Goal: Find specific fact: Find specific fact

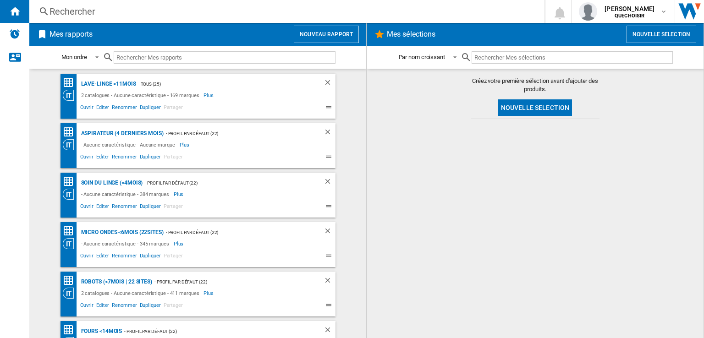
click at [310, 15] on div "Rechercher" at bounding box center [285, 11] width 471 height 13
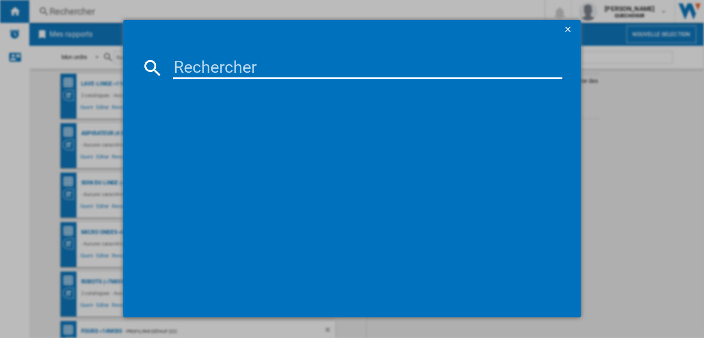
click at [304, 72] on input at bounding box center [368, 68] width 390 height 22
paste input "HB772G1B1"
type input "HB772G1B1"
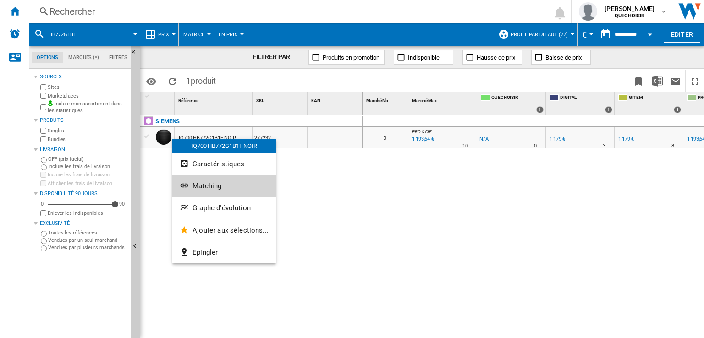
click at [205, 188] on span "Matching" at bounding box center [207, 186] width 29 height 8
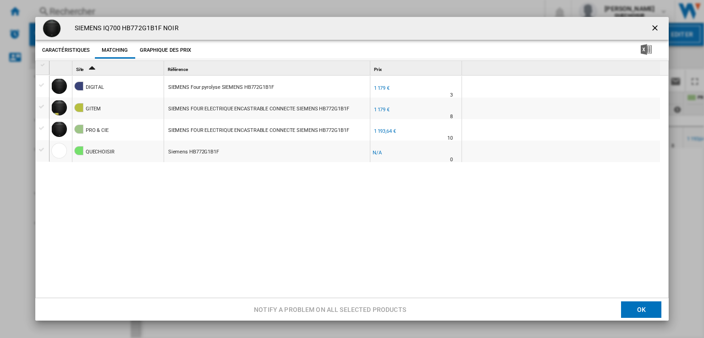
click at [651, 28] on ng-md-icon "getI18NText('BUTTONS.CLOSE_DIALOG')" at bounding box center [655, 28] width 11 height 11
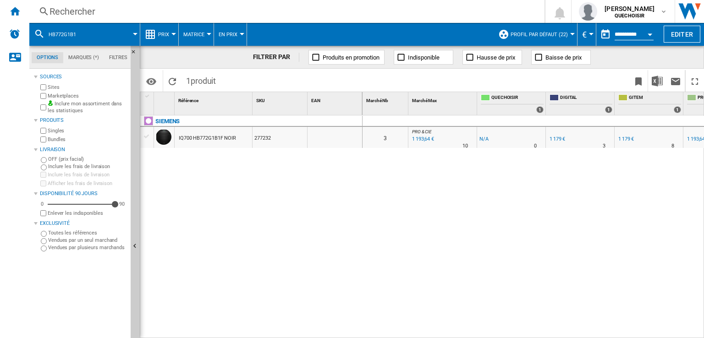
click at [229, 11] on div "Rechercher" at bounding box center [285, 11] width 471 height 13
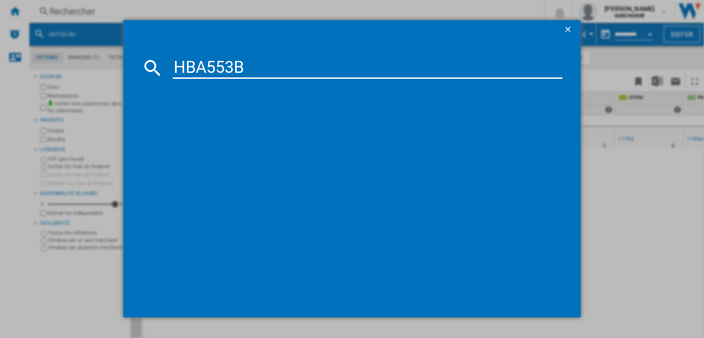
click at [249, 59] on input "HBA553B" at bounding box center [368, 68] width 390 height 22
type input "HBA553B 3"
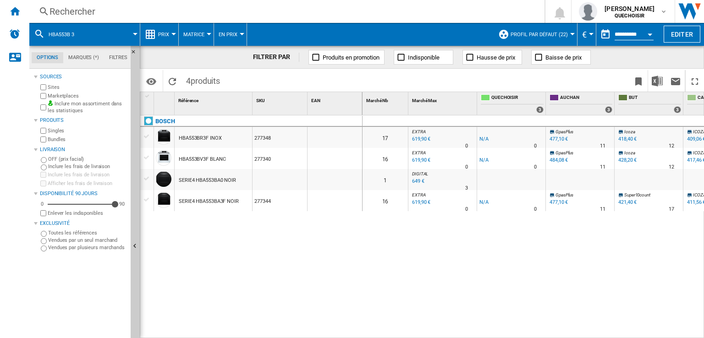
drag, startPoint x: 225, startPoint y: 179, endPoint x: 214, endPoint y: 179, distance: 11.0
click at [214, 179] on div "SERIE4 HBA553BA0 NOIR" at bounding box center [207, 180] width 57 height 21
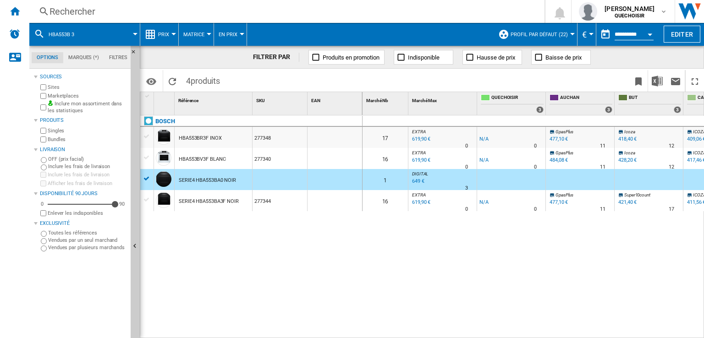
click at [418, 180] on div "649 €" at bounding box center [418, 181] width 14 height 9
